Goal: Navigation & Orientation: Find specific page/section

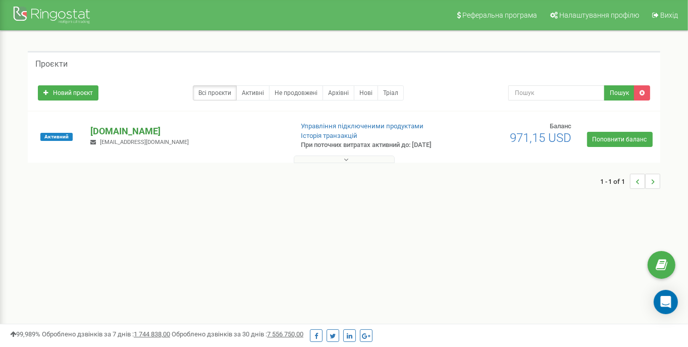
click at [137, 135] on p "[DOMAIN_NAME]" at bounding box center [187, 131] width 194 height 13
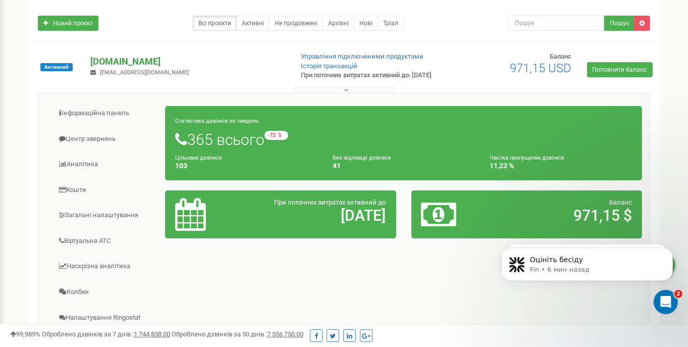
scroll to position [6, 0]
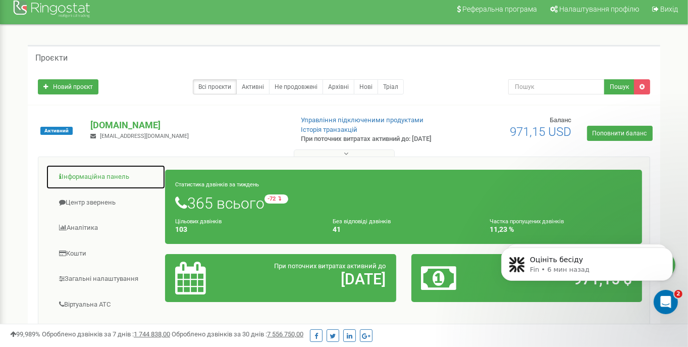
click at [93, 184] on link "Інформаційна панель" at bounding box center [106, 177] width 120 height 25
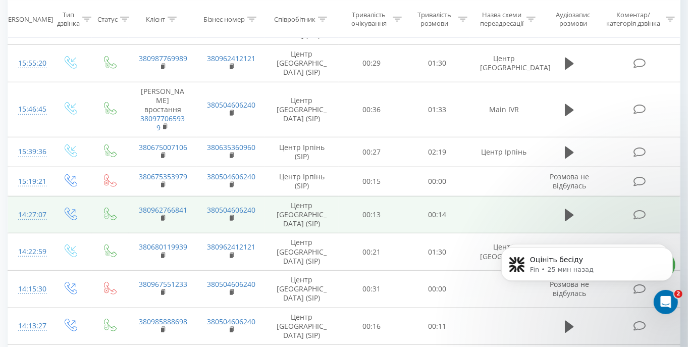
scroll to position [598, 0]
